Goal: Transaction & Acquisition: Purchase product/service

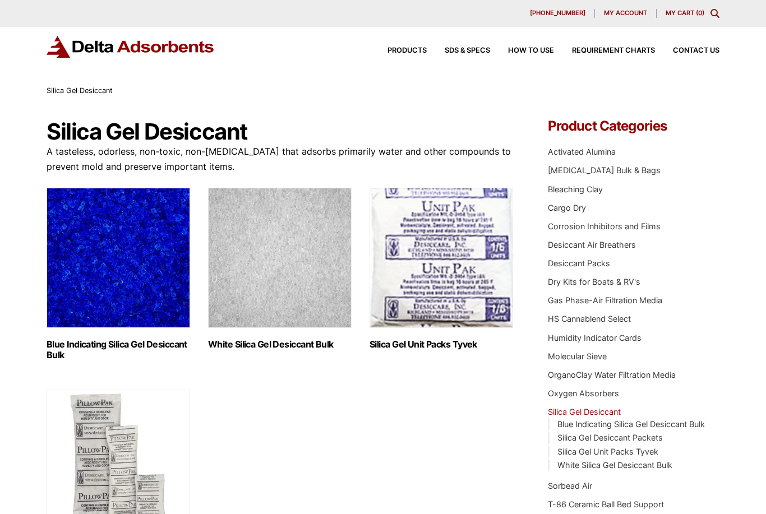
click at [96, 282] on img "Visit product category Blue Indicating Silica Gel Desiccant Bulk" at bounding box center [118, 258] width 143 height 140
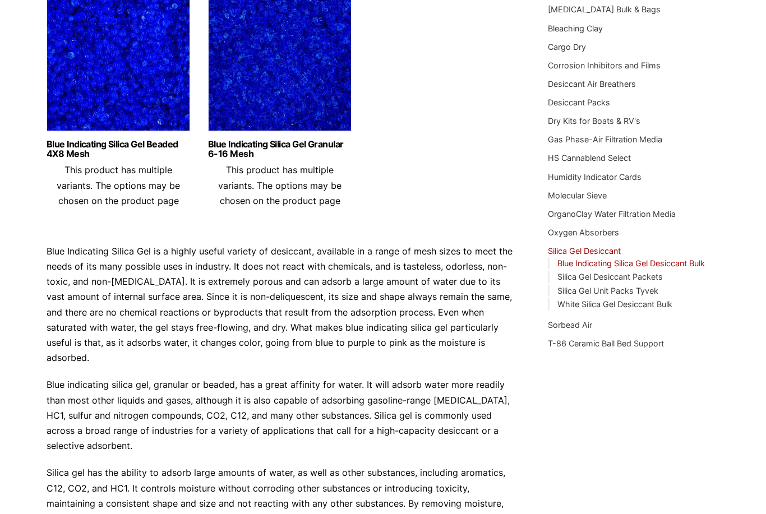
scroll to position [160, 0]
click at [120, 146] on link "Blue Indicating Silica Gel Beaded 4X8 Mesh" at bounding box center [118, 149] width 143 height 19
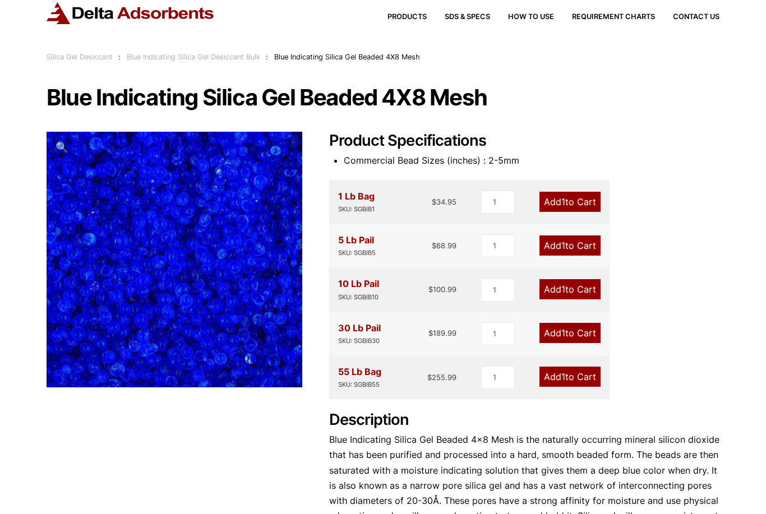
scroll to position [33, 0]
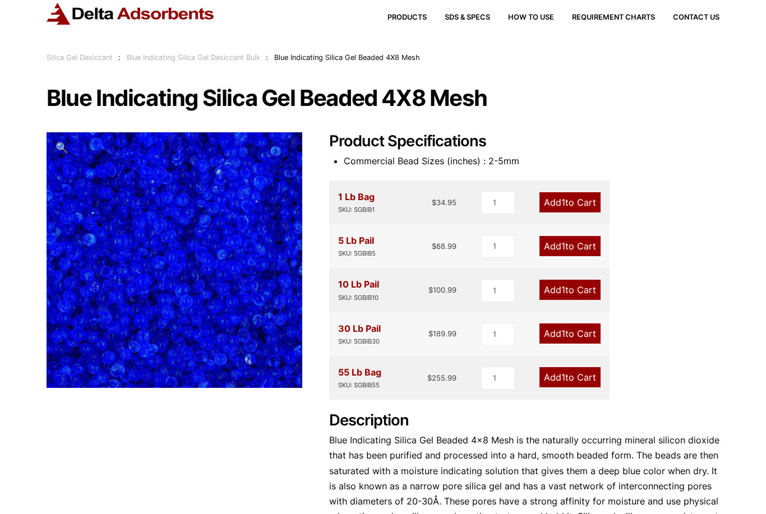
click at [585, 294] on link "Add 1 to Cart" at bounding box center [569, 290] width 61 height 20
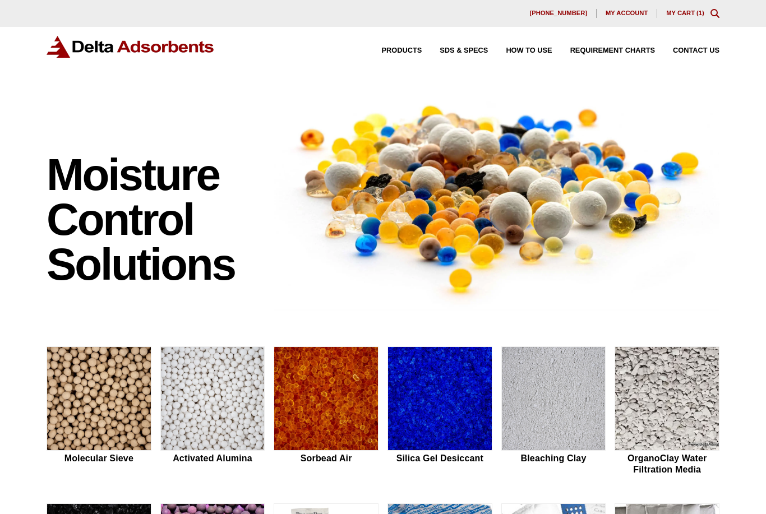
click at [684, 16] on link "My Cart ( 1 )" at bounding box center [685, 13] width 38 height 7
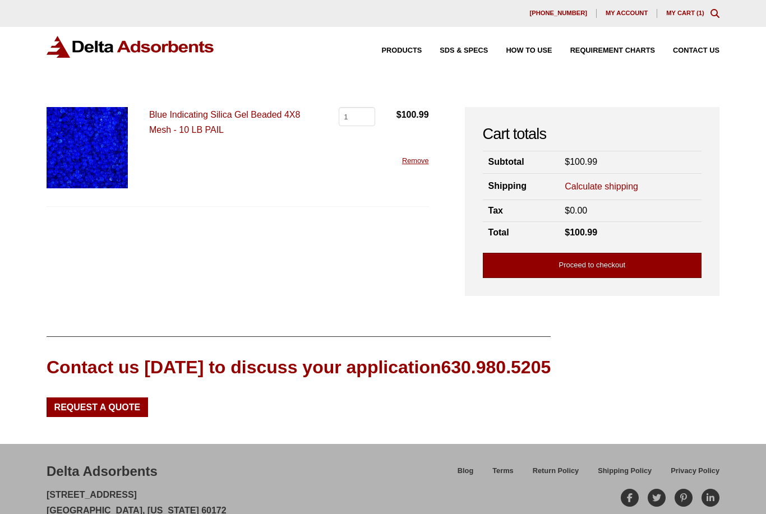
click at [615, 274] on link "Proceed to checkout" at bounding box center [592, 265] width 219 height 25
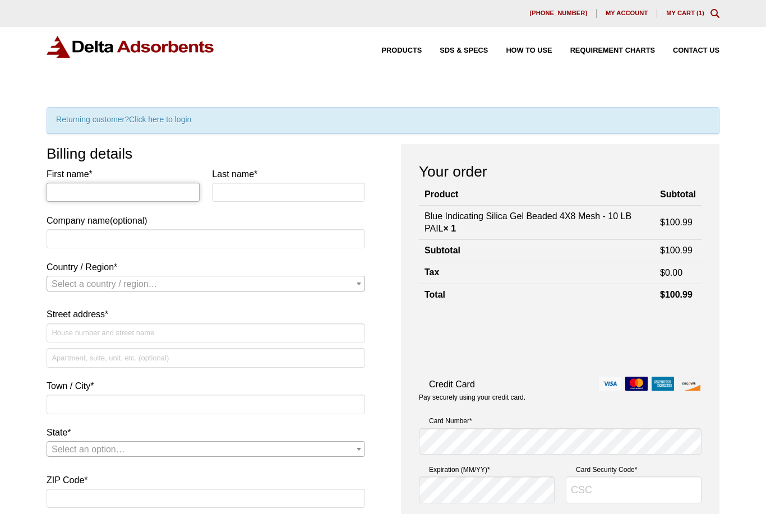
click at [140, 201] on input "First name *" at bounding box center [123, 192] width 153 height 19
type input "Collin"
type input "Parker"
type input "FOUR-JAKS INC"
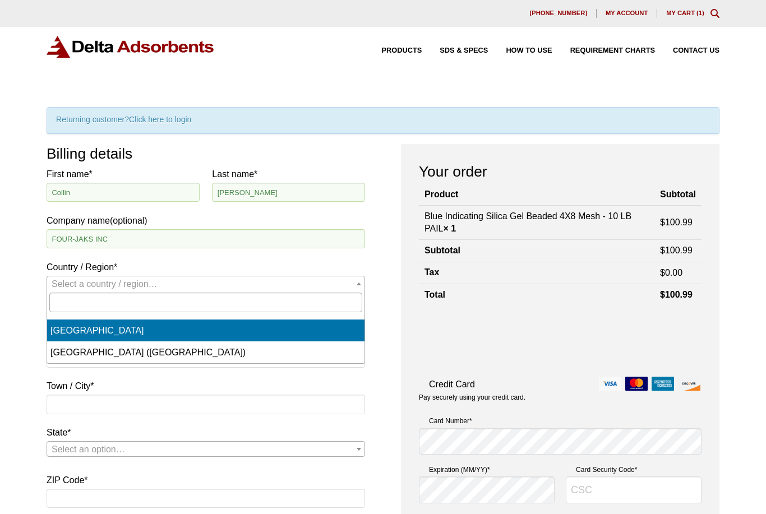
select select "US"
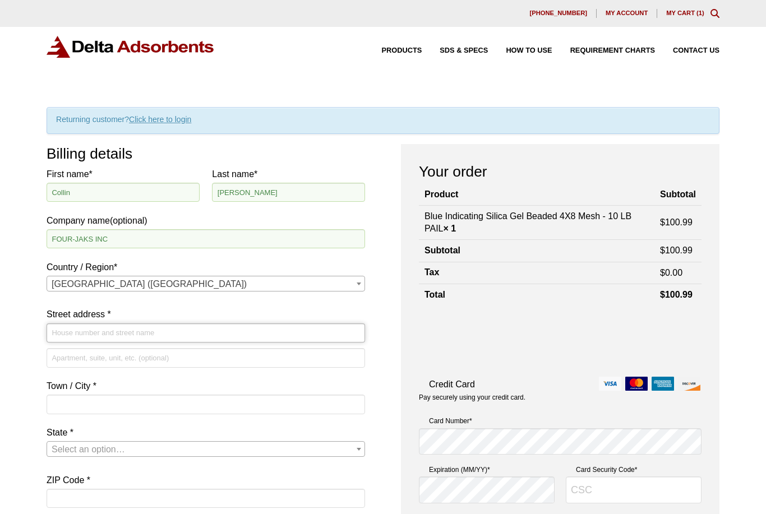
click at [234, 336] on input "Street address *" at bounding box center [206, 332] width 318 height 19
type input "151 Old Spruce Street"
type input "Ronceverte"
select select "WV"
type input "24970"
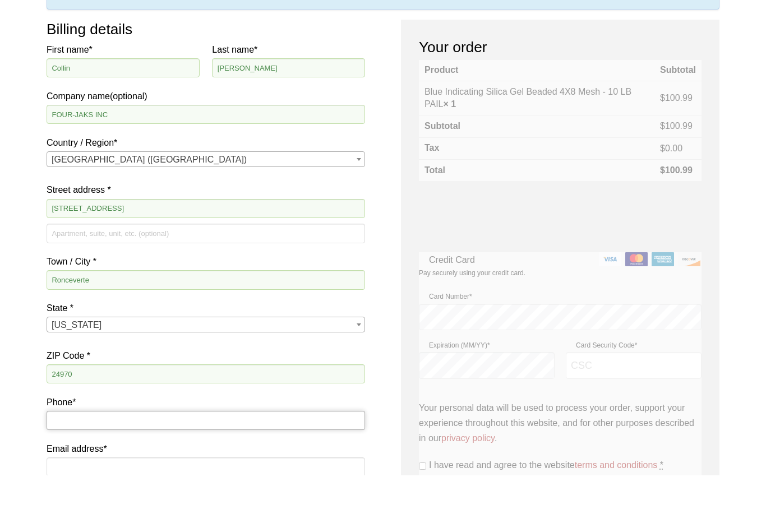
scroll to position [104, 0]
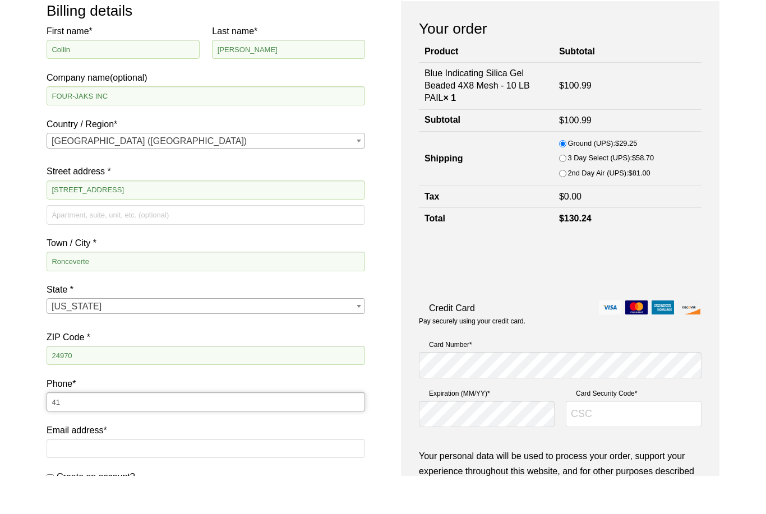
type input "4"
type input "6814182943"
click at [200, 478] on input "Email address *" at bounding box center [206, 487] width 318 height 19
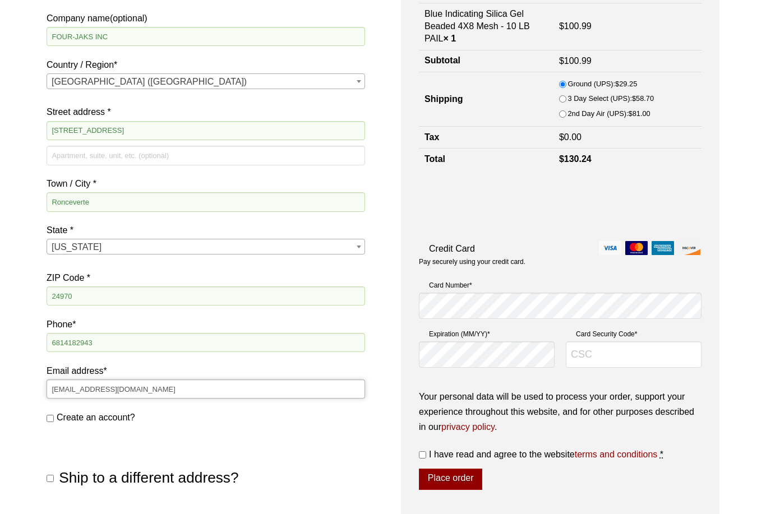
scroll to position [202, 0]
type input "COLLIN@FOUR-JAKS.COM"
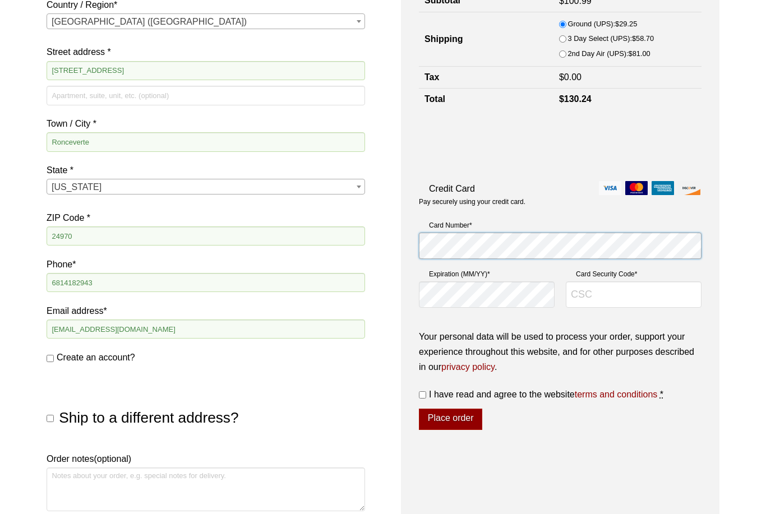
scroll to position [262, 0]
type input "932"
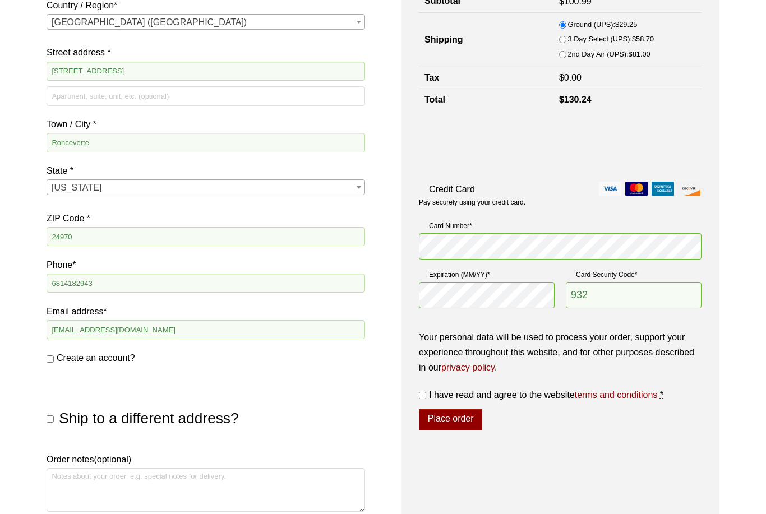
click at [430, 392] on span "I have read and agree to the website terms and conditions" at bounding box center [543, 395] width 228 height 10
click at [426, 392] on input "I have read and agree to the website terms and conditions *" at bounding box center [422, 395] width 7 height 7
checkbox input "true"
click at [456, 424] on button "Place order" at bounding box center [450, 419] width 63 height 21
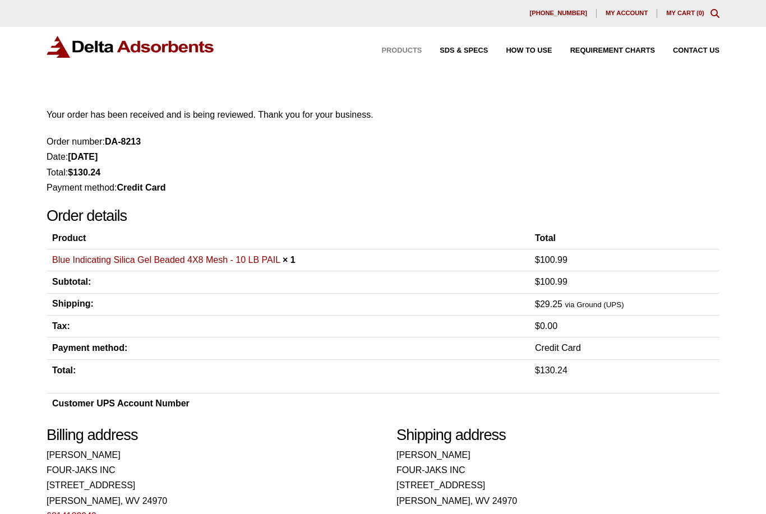
click at [401, 48] on span "Products" at bounding box center [402, 50] width 40 height 7
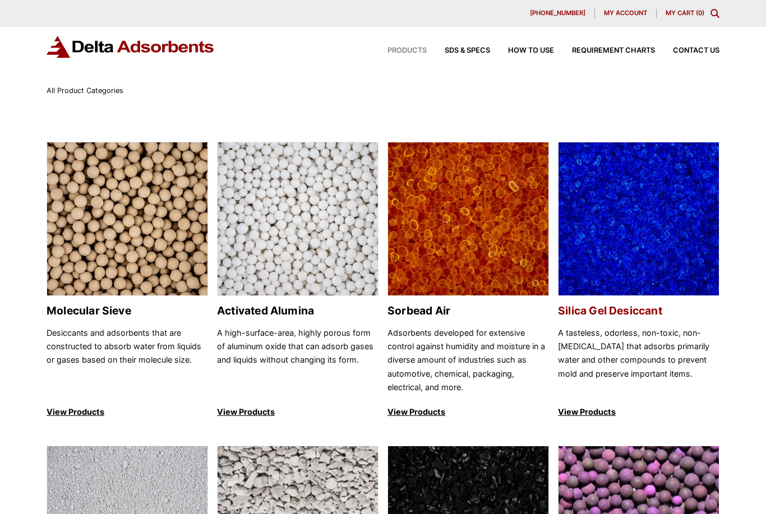
click at [659, 267] on img at bounding box center [638, 219] width 160 height 154
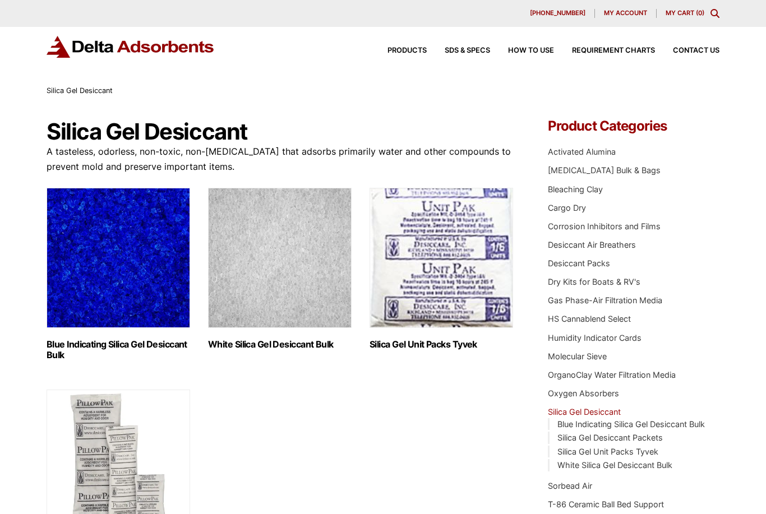
click at [94, 280] on img "Visit product category Blue Indicating Silica Gel Desiccant Bulk" at bounding box center [118, 258] width 143 height 140
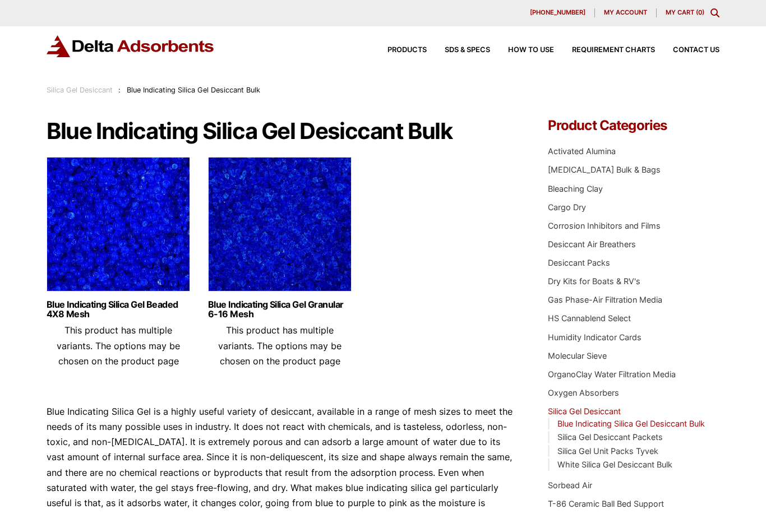
scroll to position [15, 0]
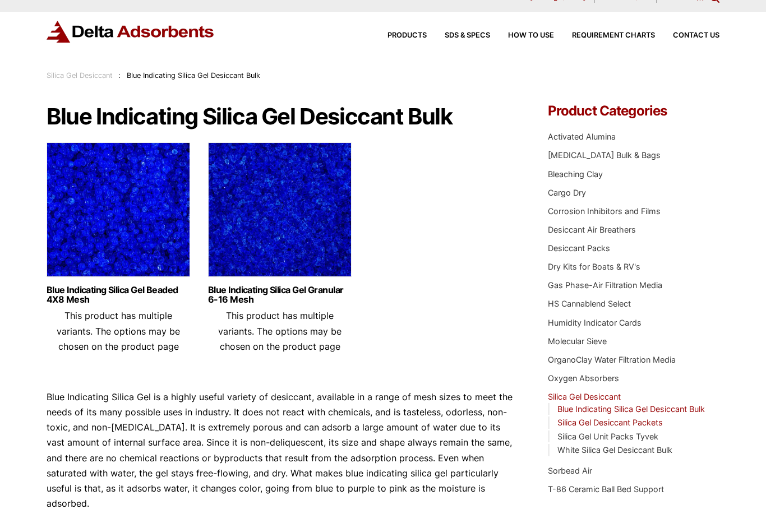
click at [623, 419] on link "Silica Gel Desiccant Packets" at bounding box center [609, 423] width 105 height 10
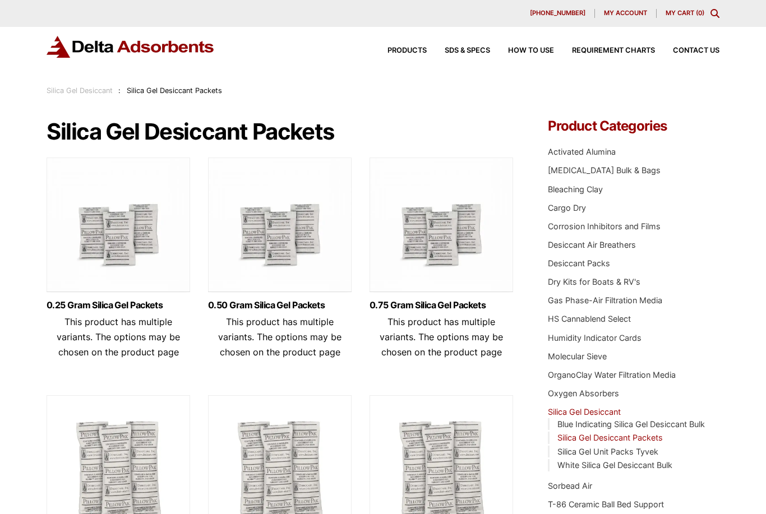
click at [285, 228] on img at bounding box center [279, 227] width 143 height 140
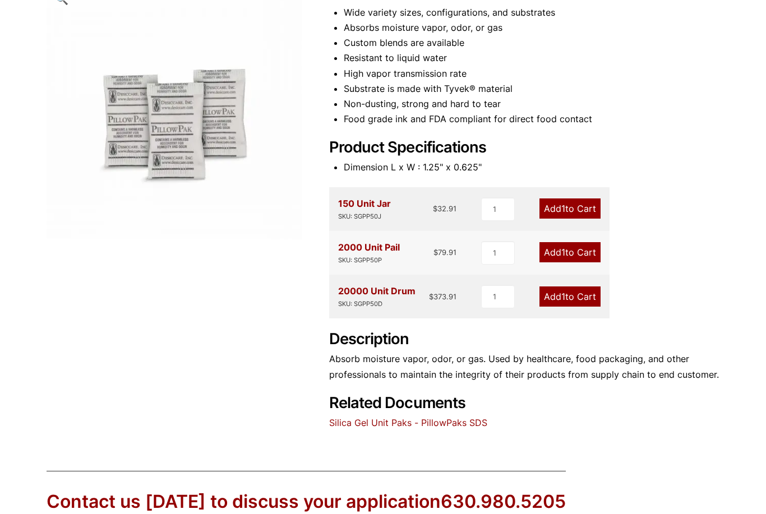
scroll to position [181, 0]
